Goal: Find specific page/section: Find specific page/section

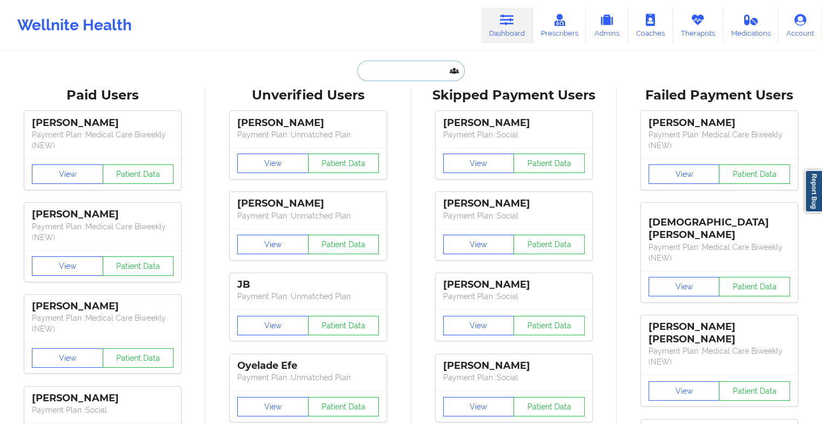
click at [399, 71] on input "text" at bounding box center [410, 71] width 107 height 21
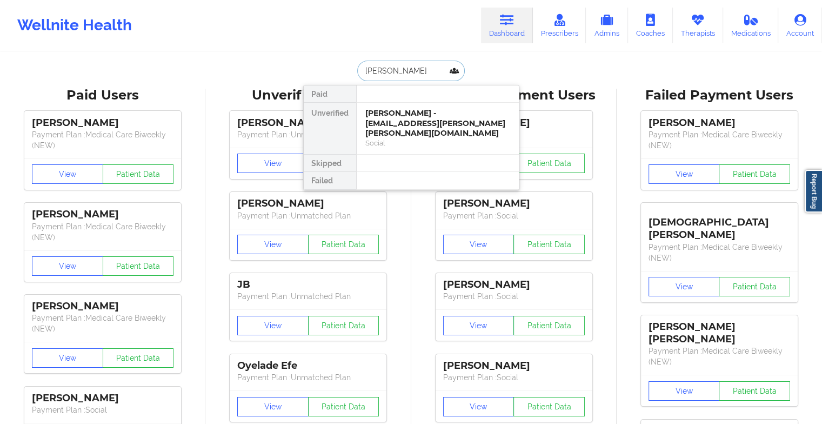
type input "[PERSON_NAME]"
click at [407, 120] on div "[PERSON_NAME] - [EMAIL_ADDRESS][DOMAIN_NAME]" at bounding box center [437, 118] width 145 height 20
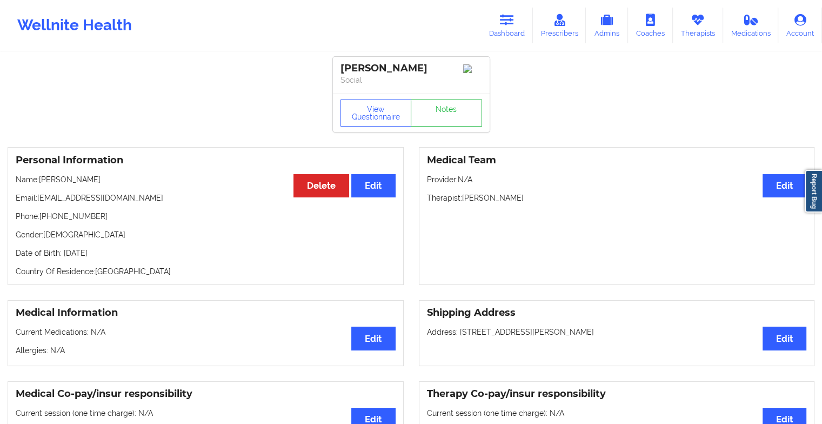
drag, startPoint x: 407, startPoint y: 120, endPoint x: 445, endPoint y: 132, distance: 40.2
click at [445, 132] on div "View Questionnaire Notes" at bounding box center [411, 112] width 157 height 39
click at [438, 122] on link "Notes" at bounding box center [446, 112] width 71 height 27
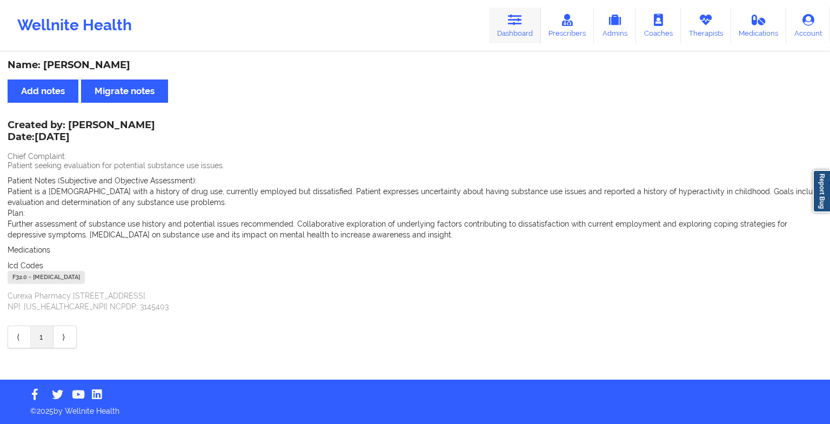
click at [515, 24] on icon at bounding box center [515, 20] width 14 height 12
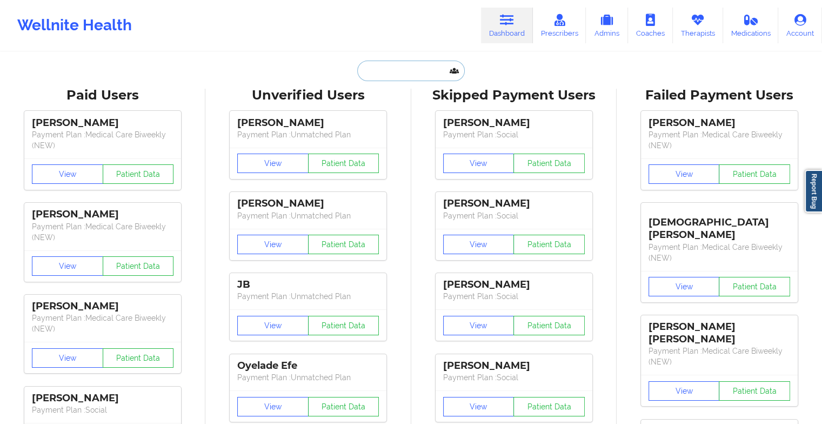
click at [413, 73] on input "text" at bounding box center [410, 71] width 107 height 21
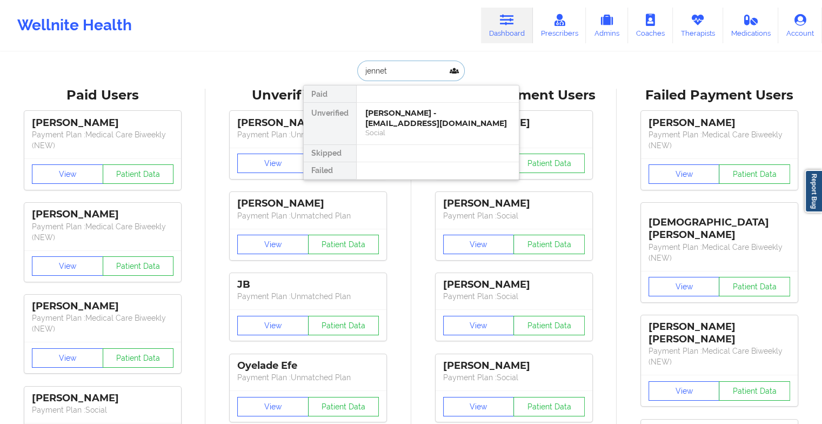
type input "[PERSON_NAME]"
click at [408, 123] on div "[PERSON_NAME] - [EMAIL_ADDRESS][DOMAIN_NAME]" at bounding box center [437, 118] width 145 height 20
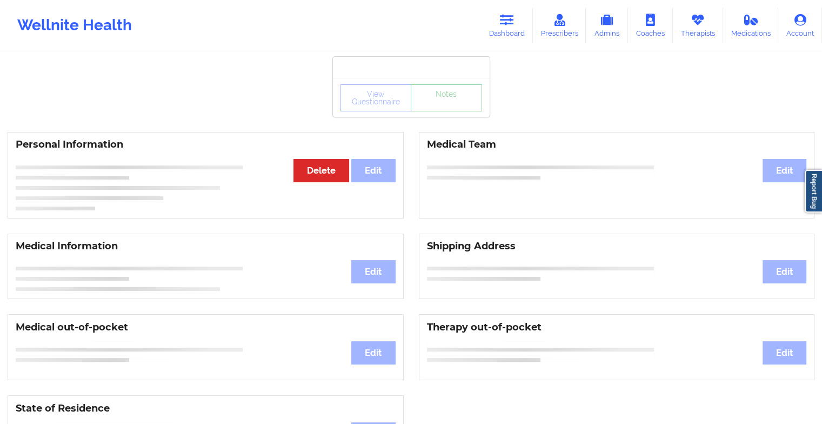
click at [434, 108] on link "Notes" at bounding box center [446, 97] width 71 height 27
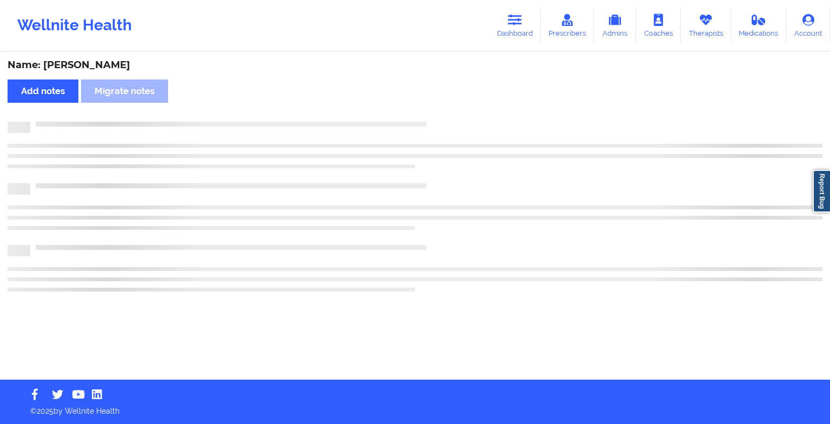
click at [434, 108] on div "Name: [PERSON_NAME] Add notes Migrate notes" at bounding box center [415, 216] width 830 height 326
